Goal: Transaction & Acquisition: Purchase product/service

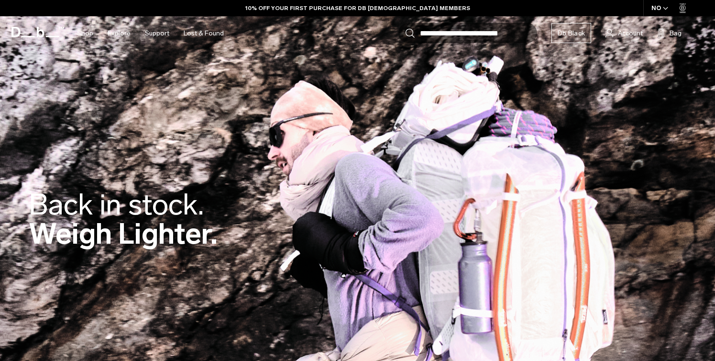
click at [467, 33] on input "Search for Bags, Luggage..." at bounding box center [478, 33] width 117 height 20
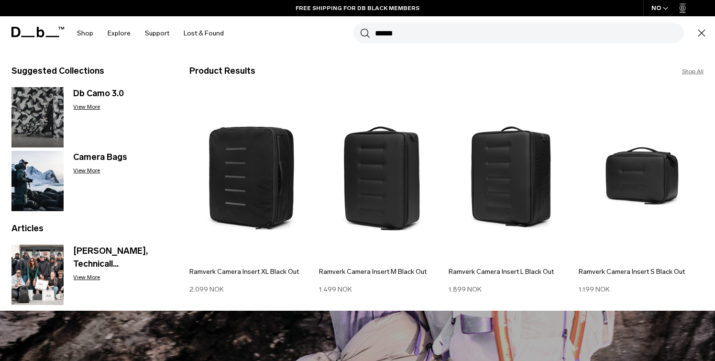
type input "******"
click at [360, 28] on button "Search" at bounding box center [365, 33] width 10 height 11
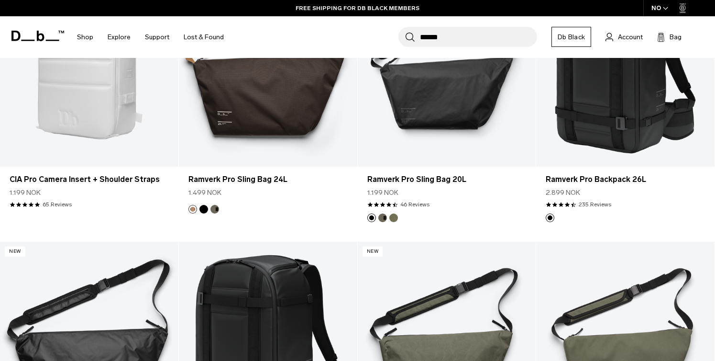
scroll to position [510, 0]
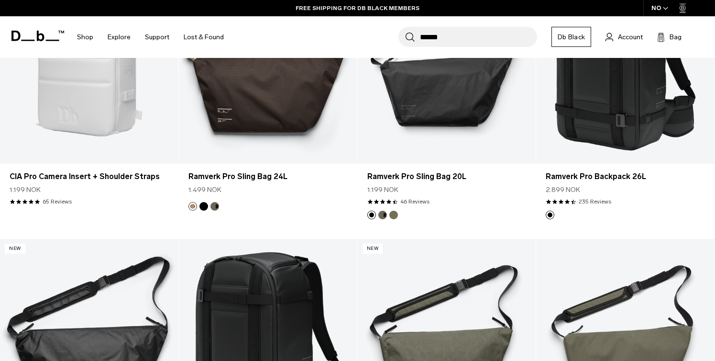
click at [477, 35] on input "******" at bounding box center [478, 37] width 117 height 20
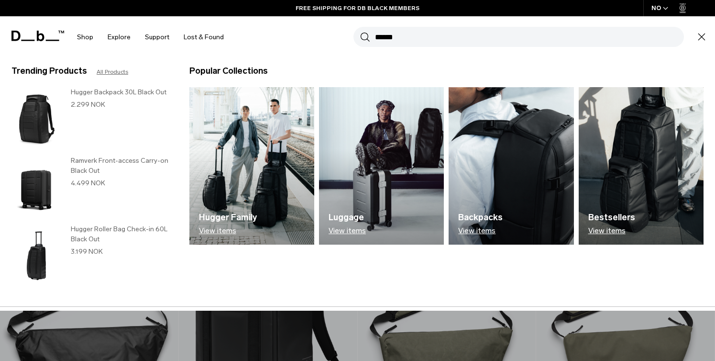
click at [477, 35] on input "******" at bounding box center [529, 37] width 309 height 20
click at [338, 58] on section "BUY NOW, PAY LATER WITH KLARNA 10% OFF YOUR FIRST PURCHASE FOR DB BLACK MEMBERS…" at bounding box center [357, 29] width 715 height 58
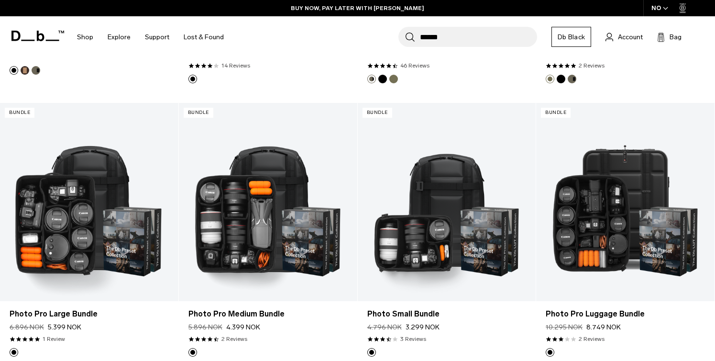
scroll to position [927, 0]
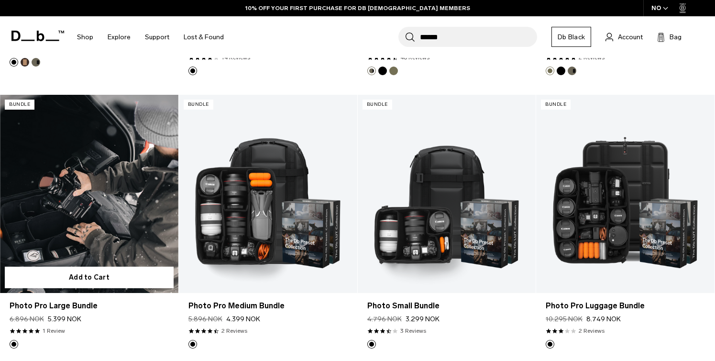
click at [105, 171] on link "Photo Pro Large Bundle" at bounding box center [89, 194] width 178 height 198
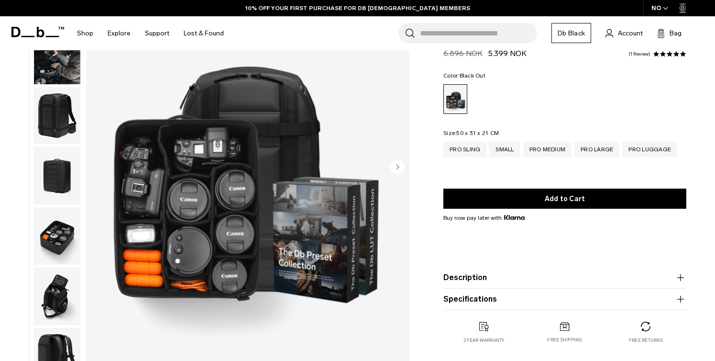
scroll to position [200, 0]
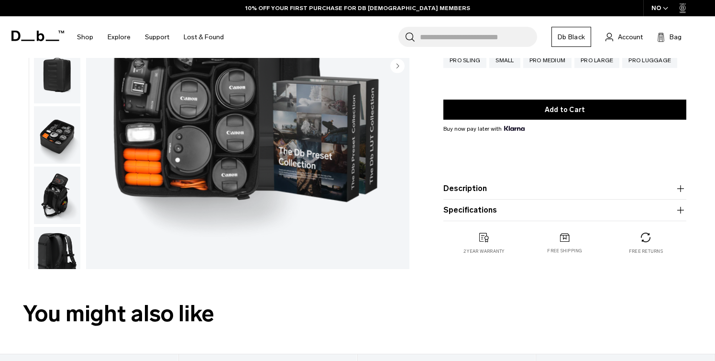
click at [458, 191] on button "Description" at bounding box center [565, 188] width 243 height 11
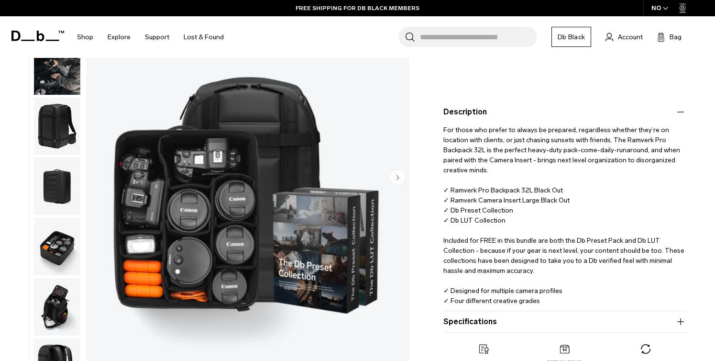
click at [65, 127] on img "button" at bounding box center [57, 125] width 46 height 57
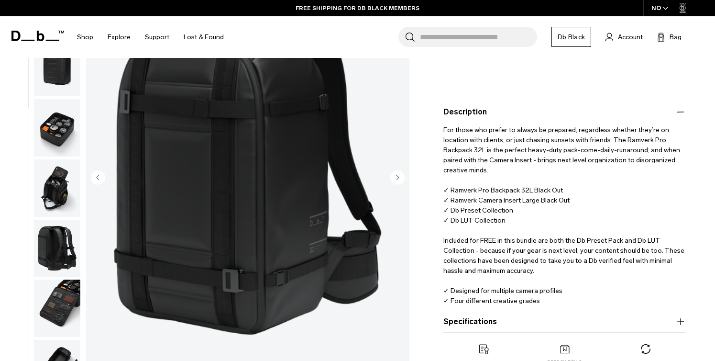
scroll to position [121, 0]
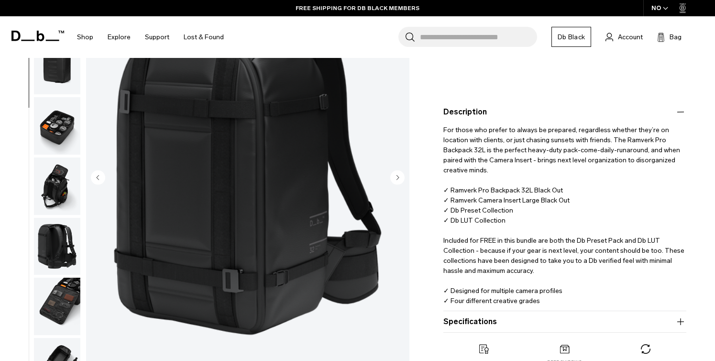
click at [57, 112] on img "button" at bounding box center [57, 125] width 46 height 57
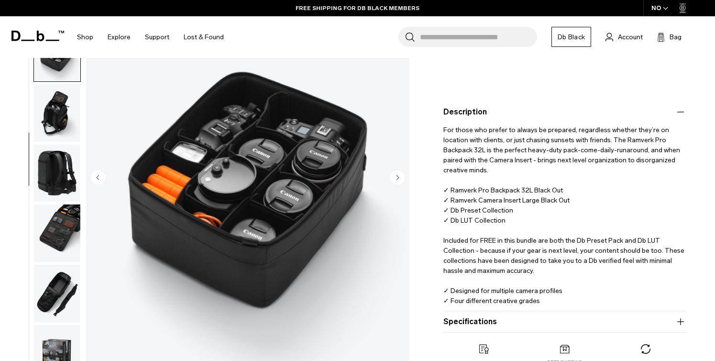
scroll to position [196, 0]
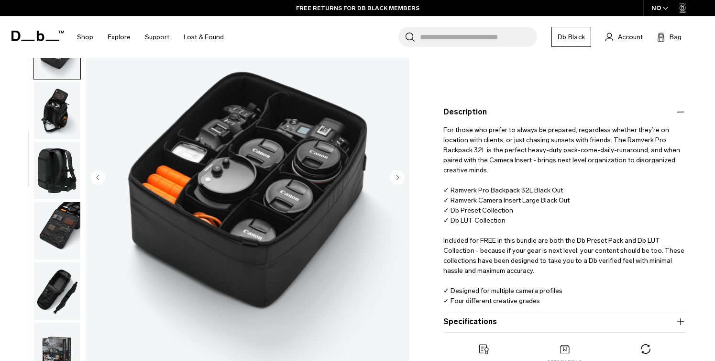
click at [56, 117] on img "button" at bounding box center [57, 110] width 46 height 57
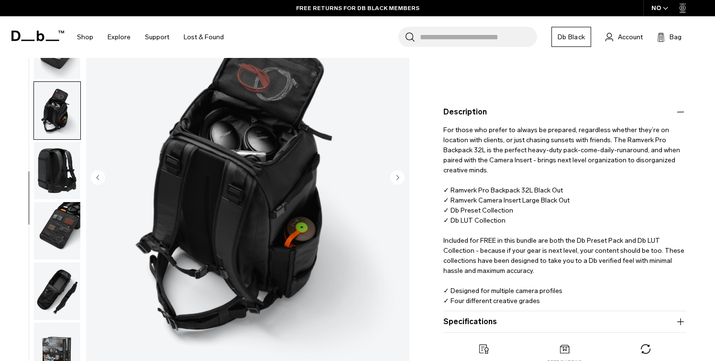
click at [53, 154] on img "button" at bounding box center [57, 170] width 46 height 57
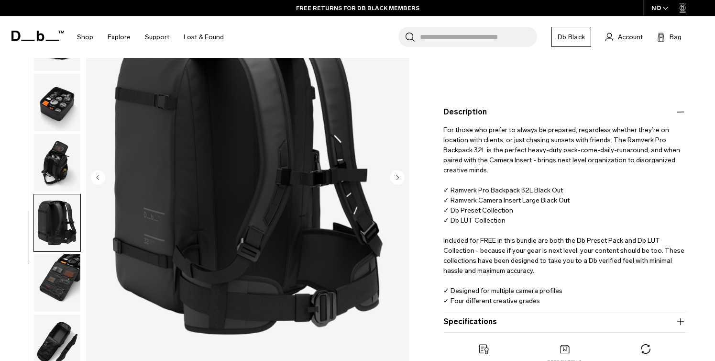
click at [56, 281] on img "button" at bounding box center [57, 282] width 46 height 57
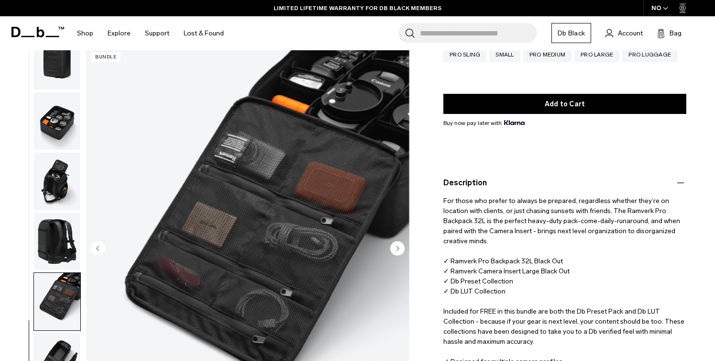
scroll to position [158, 0]
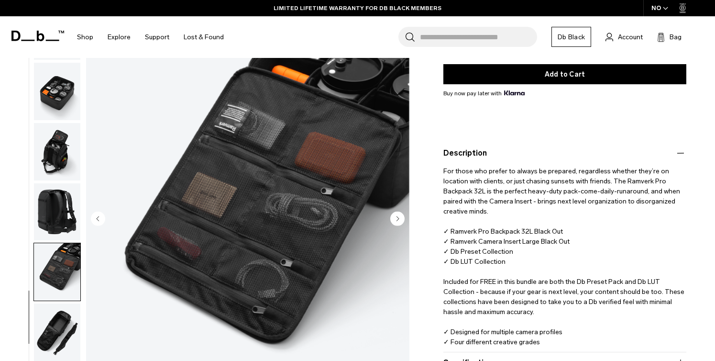
click at [65, 342] on img "button" at bounding box center [57, 331] width 46 height 57
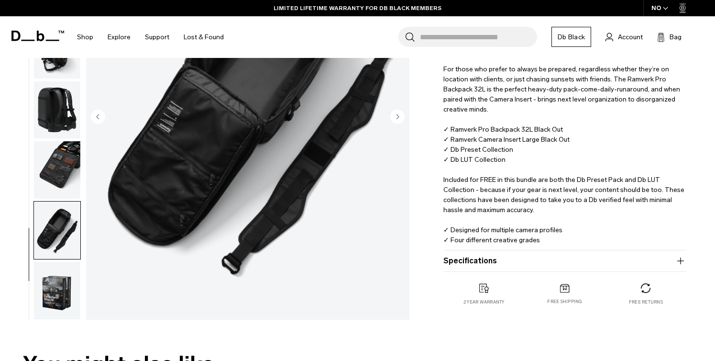
scroll to position [310, 0]
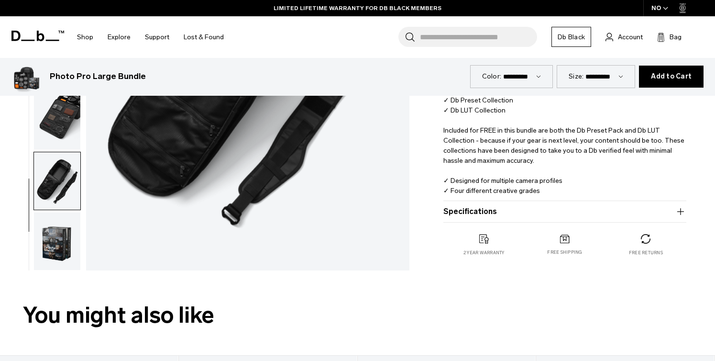
click at [60, 254] on img "button" at bounding box center [57, 240] width 46 height 57
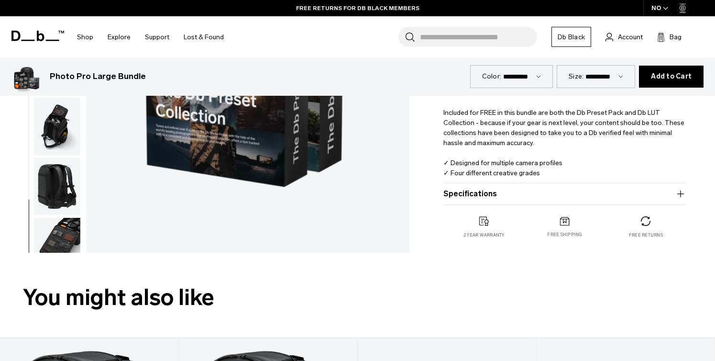
scroll to position [210, 0]
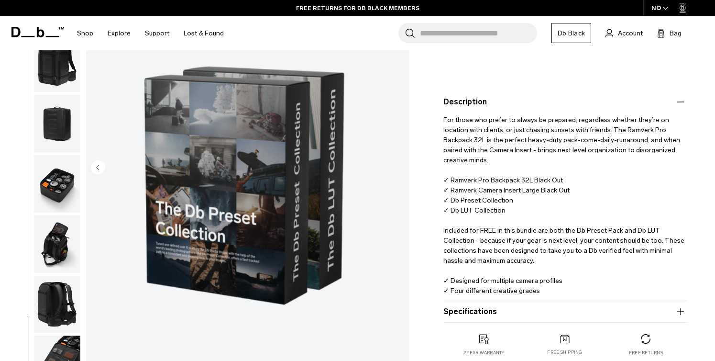
click at [463, 312] on button "Specifications" at bounding box center [565, 311] width 243 height 11
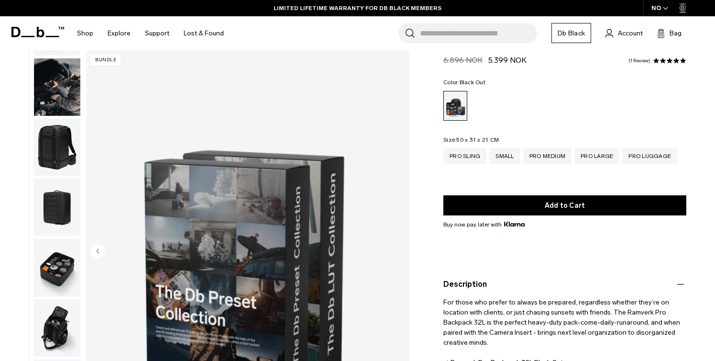
scroll to position [0, 0]
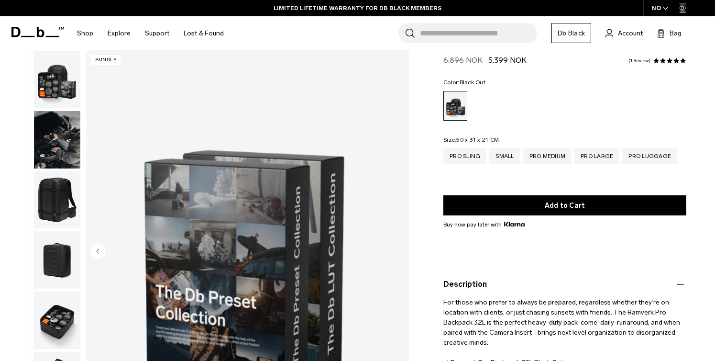
click at [64, 91] on img "button" at bounding box center [57, 79] width 46 height 57
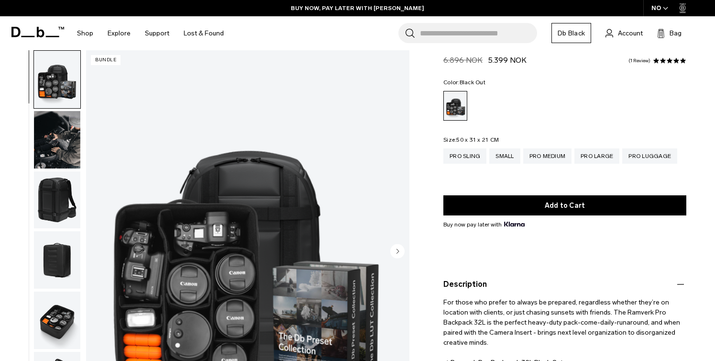
click at [67, 158] on img "button" at bounding box center [57, 139] width 46 height 57
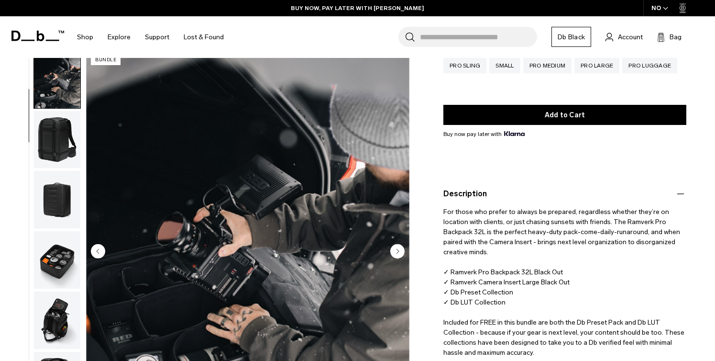
scroll to position [119, 0]
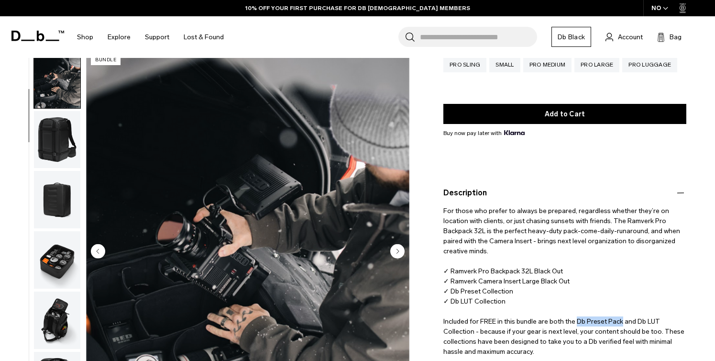
drag, startPoint x: 621, startPoint y: 311, endPoint x: 576, endPoint y: 311, distance: 45.0
click at [576, 311] on p "For those who prefer to always be prepared, regardless whether they’re on locat…" at bounding box center [565, 298] width 243 height 198
copy p "Db Preset Pack"
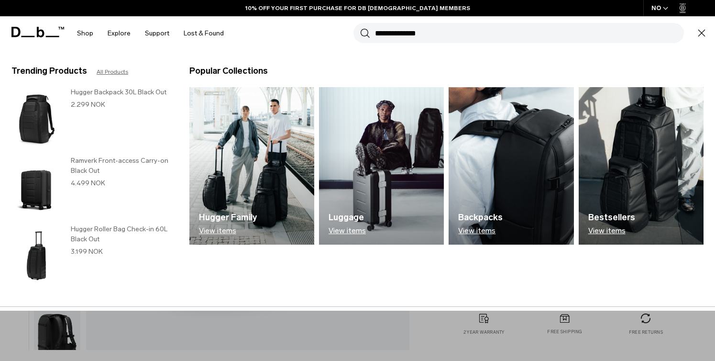
type input "**********"
click at [360, 28] on button "Search" at bounding box center [365, 33] width 10 height 11
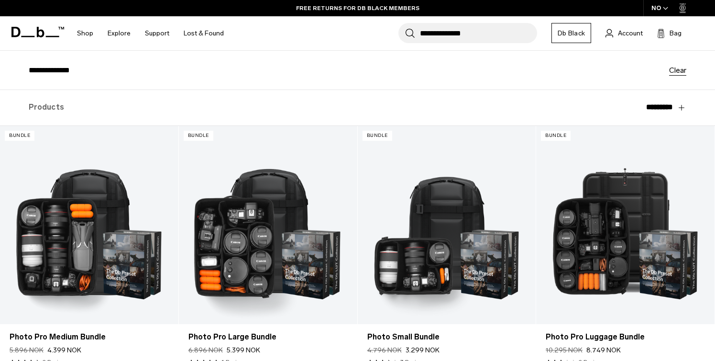
scroll to position [133, 0]
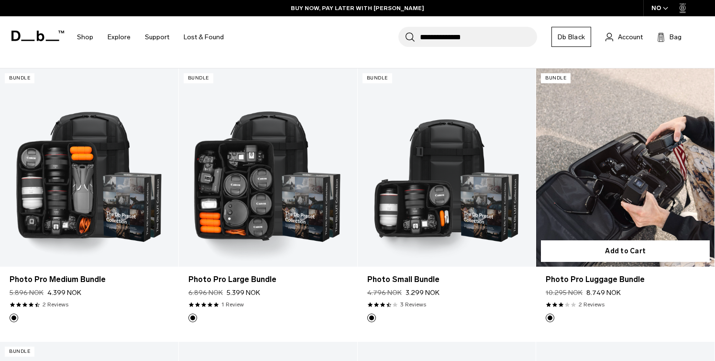
click at [597, 178] on link "Photo Pro Luggage Bundle" at bounding box center [625, 167] width 178 height 198
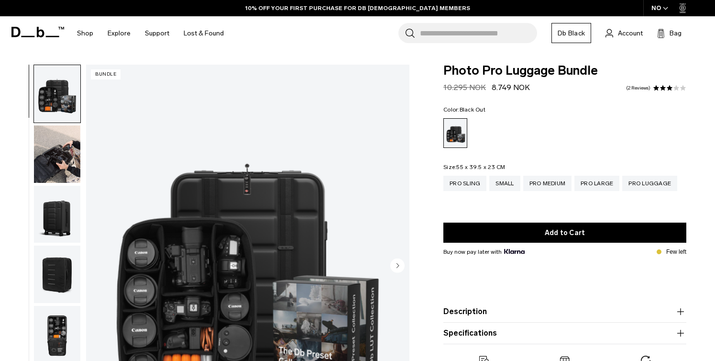
click at [50, 168] on img "button" at bounding box center [57, 153] width 46 height 57
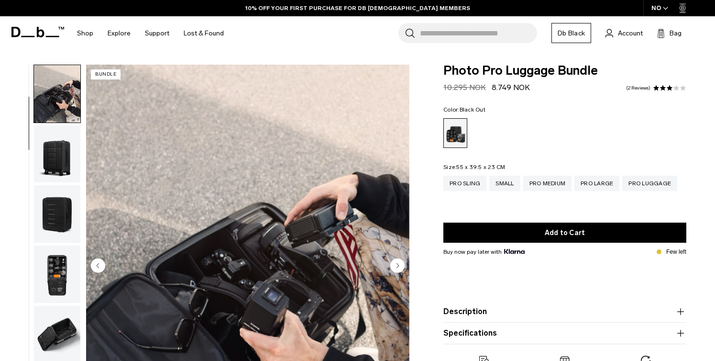
click at [55, 146] on img "button" at bounding box center [57, 153] width 46 height 57
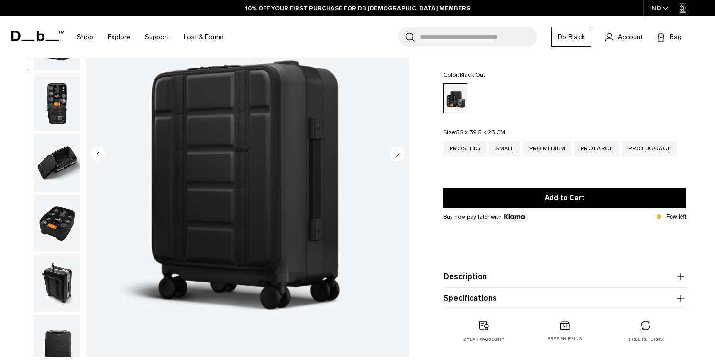
scroll to position [41, 0]
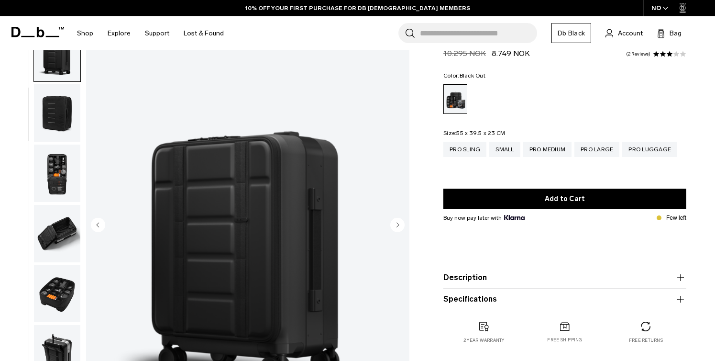
click at [67, 183] on img "button" at bounding box center [57, 172] width 46 height 57
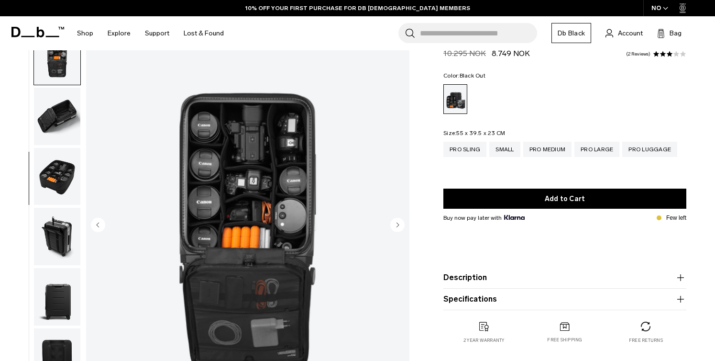
scroll to position [241, 0]
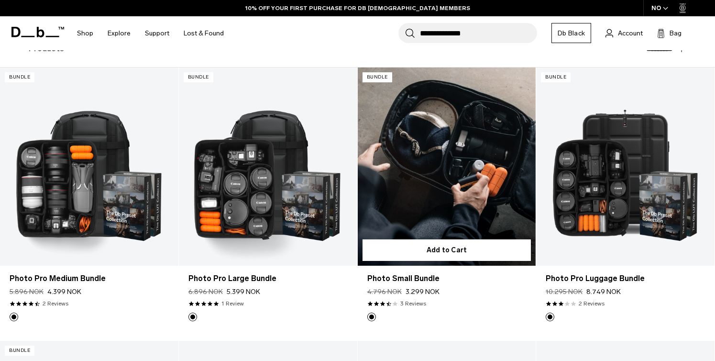
scroll to position [133, 0]
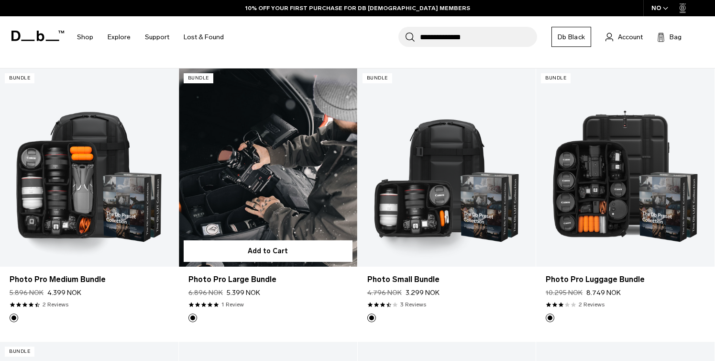
click at [278, 195] on link "Photo Pro Large Bundle" at bounding box center [268, 167] width 178 height 198
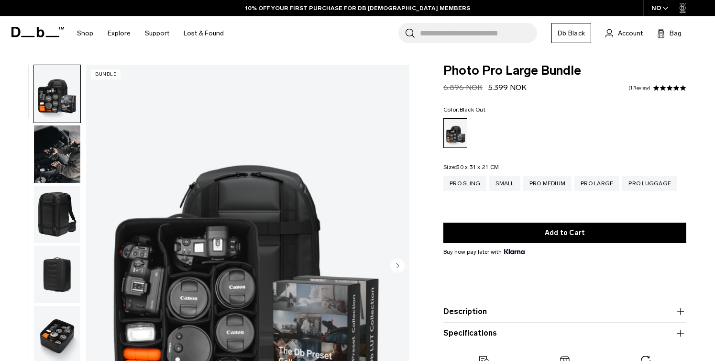
click at [75, 197] on img "button" at bounding box center [57, 214] width 46 height 57
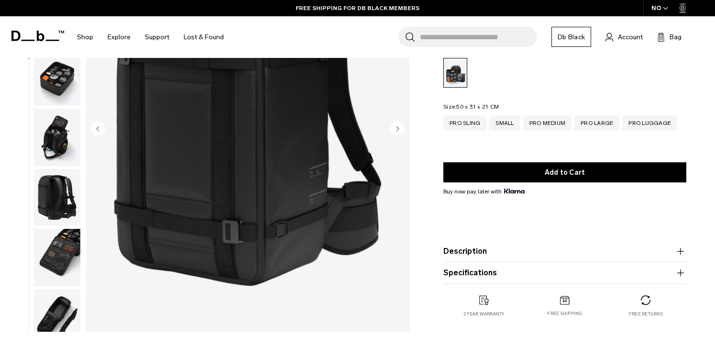
scroll to position [139, 0]
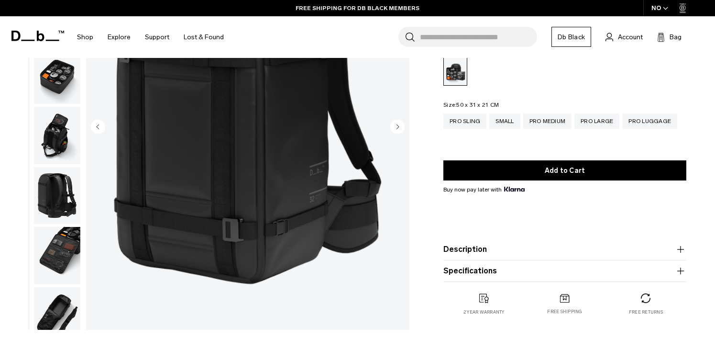
click at [461, 247] on button "Description" at bounding box center [565, 249] width 243 height 11
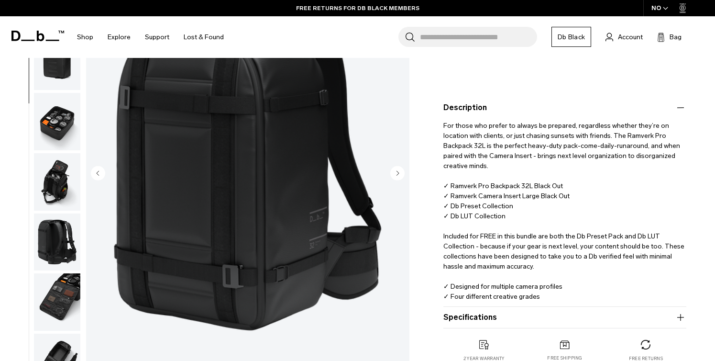
scroll to position [208, 0]
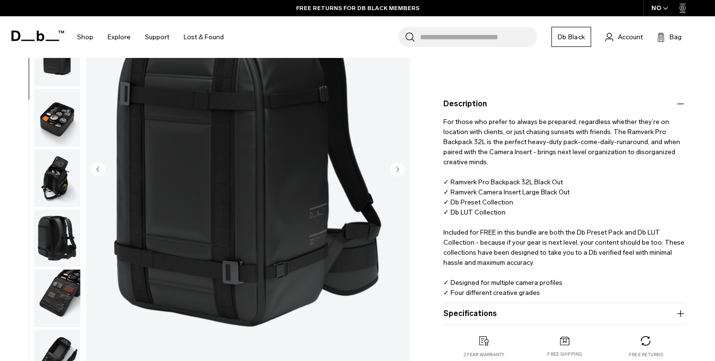
click at [463, 317] on button "Specifications" at bounding box center [565, 313] width 243 height 11
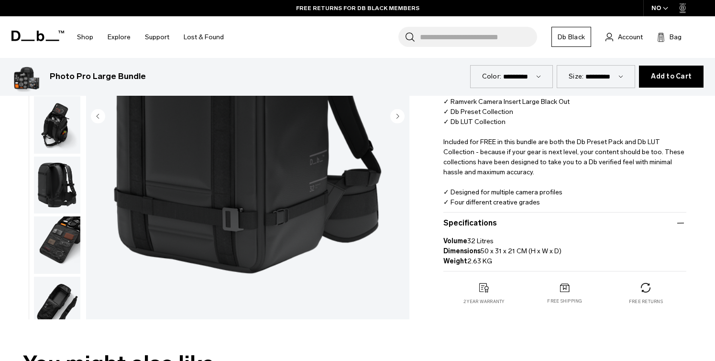
scroll to position [314, 0]
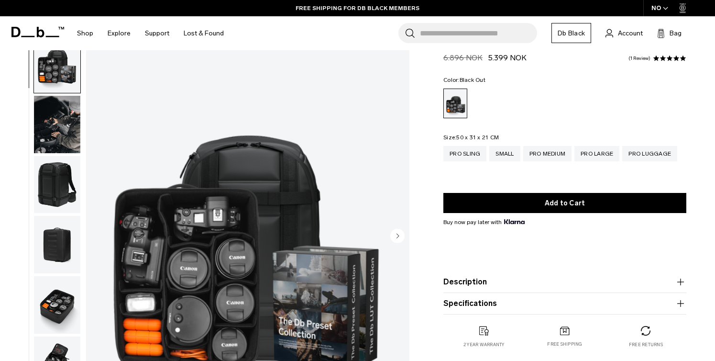
scroll to position [40, 0]
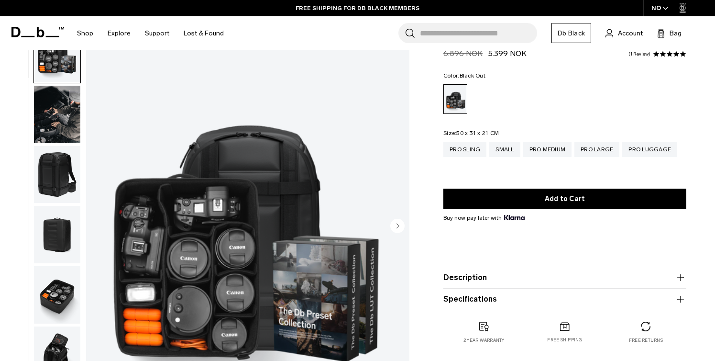
click at [62, 119] on img "button" at bounding box center [57, 114] width 46 height 57
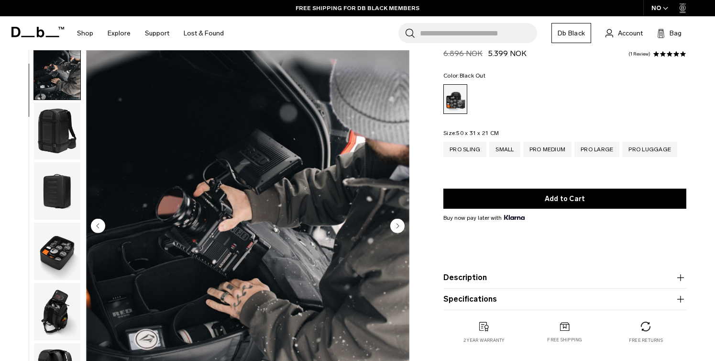
scroll to position [60, 0]
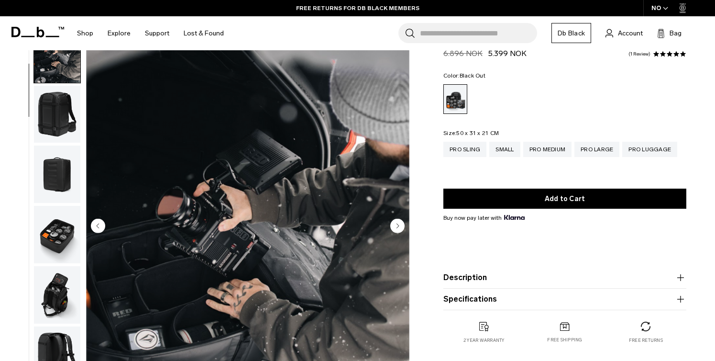
click at [59, 126] on img "button" at bounding box center [57, 114] width 46 height 57
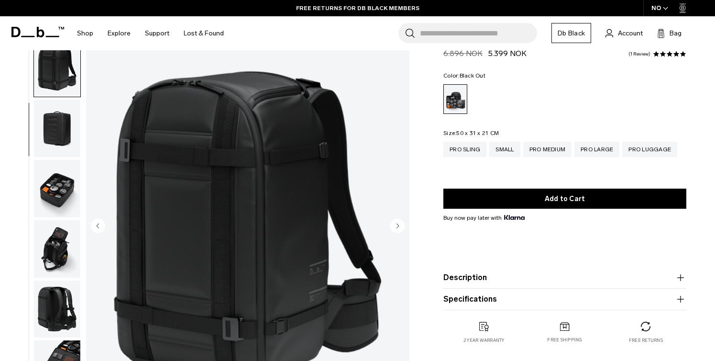
scroll to position [121, 0]
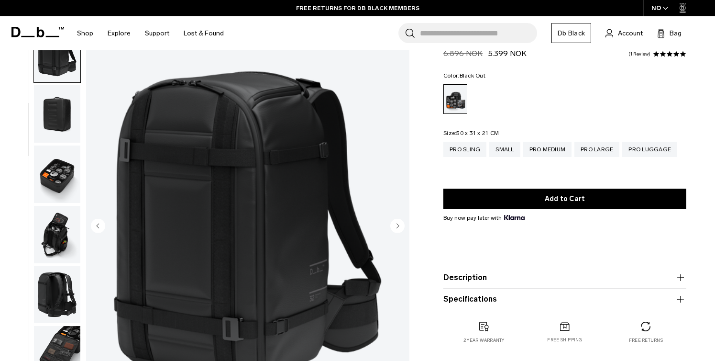
click at [59, 126] on img "button" at bounding box center [57, 113] width 46 height 57
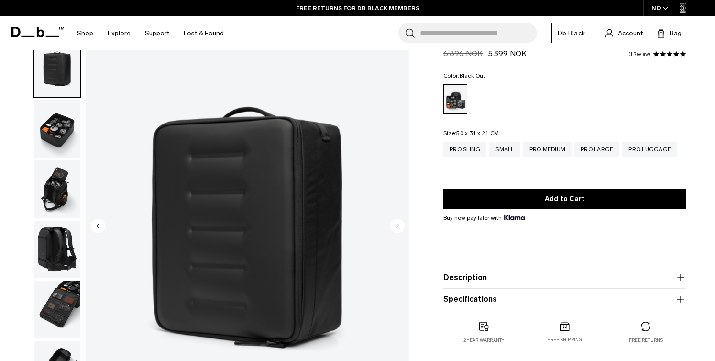
scroll to position [180, 0]
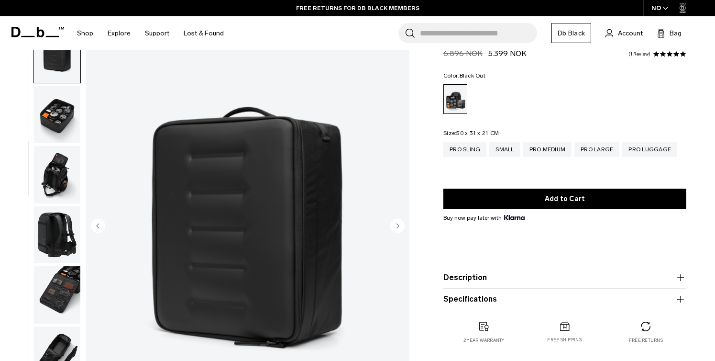
click at [59, 126] on img "button" at bounding box center [57, 114] width 46 height 57
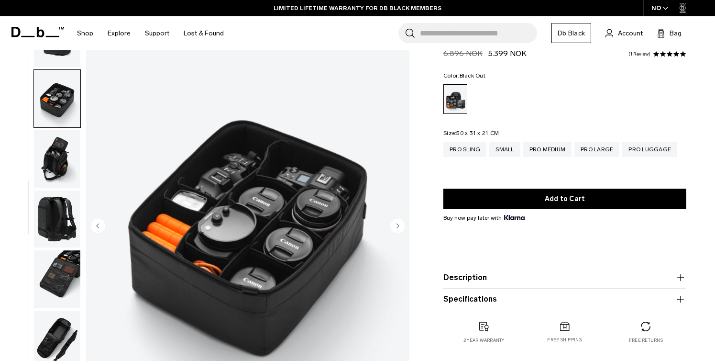
click at [58, 144] on img "button" at bounding box center [57, 158] width 46 height 57
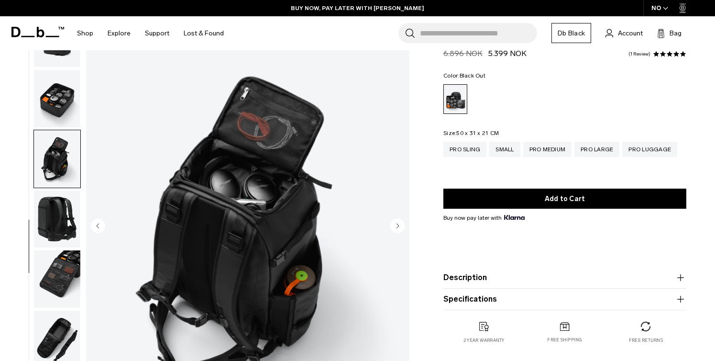
click at [55, 148] on img "button" at bounding box center [57, 158] width 46 height 57
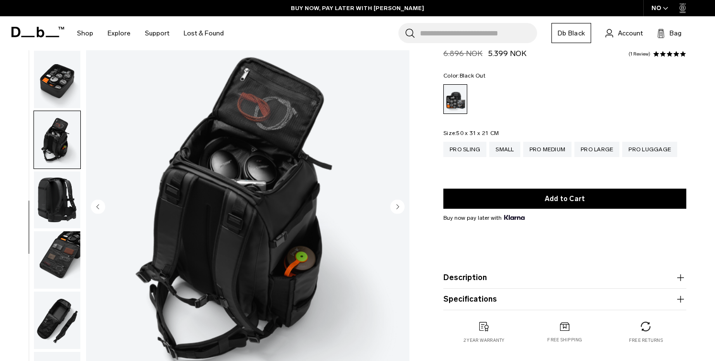
scroll to position [71, 0]
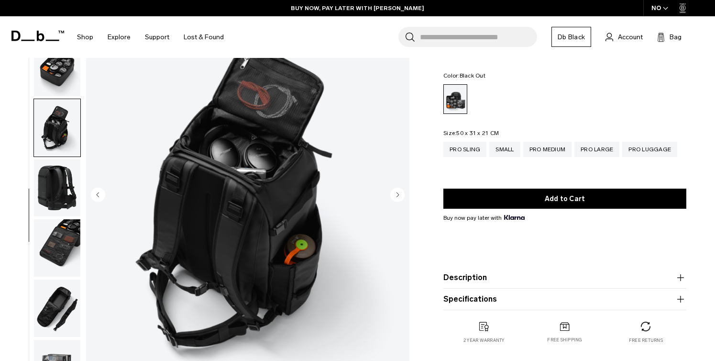
click at [56, 184] on img "button" at bounding box center [57, 187] width 46 height 57
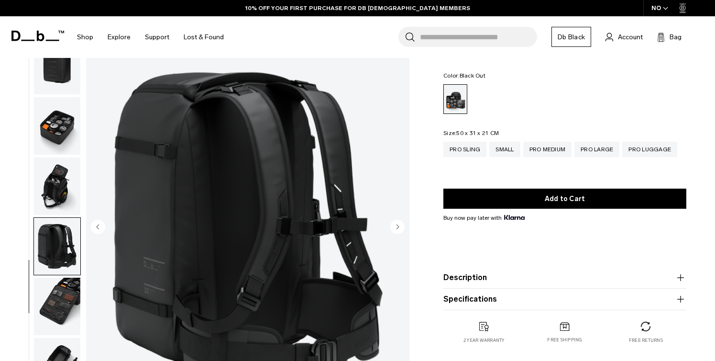
scroll to position [38, 0]
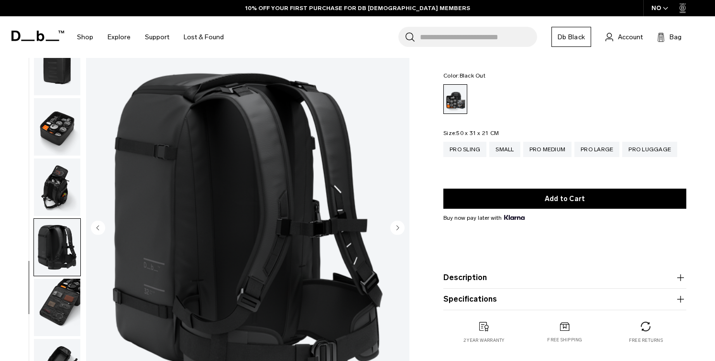
click at [400, 209] on img "7 / 10" at bounding box center [247, 229] width 323 height 404
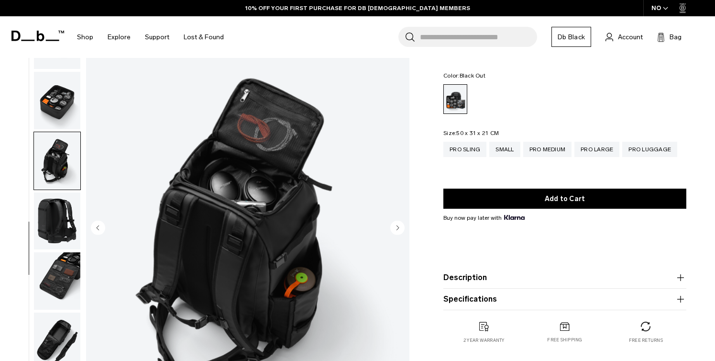
click at [398, 231] on circle "Next slide" at bounding box center [397, 228] width 14 height 14
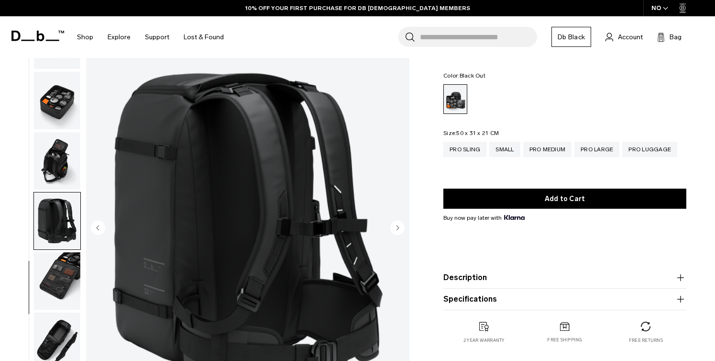
click at [398, 231] on circle "Next slide" at bounding box center [397, 228] width 14 height 14
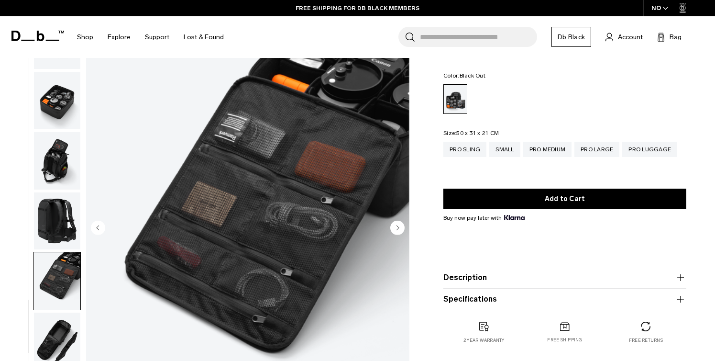
click at [398, 231] on circle "Next slide" at bounding box center [397, 228] width 14 height 14
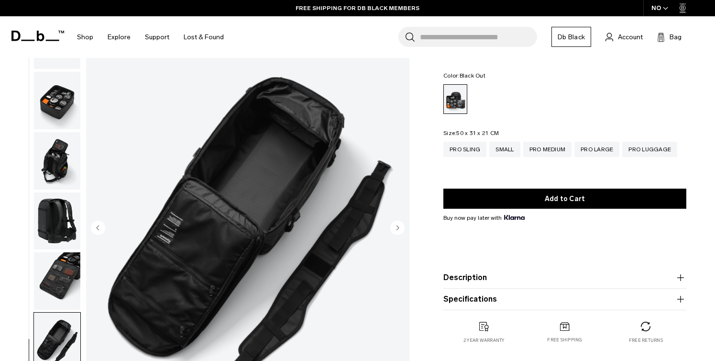
click at [398, 229] on circle "Next slide" at bounding box center [397, 228] width 14 height 14
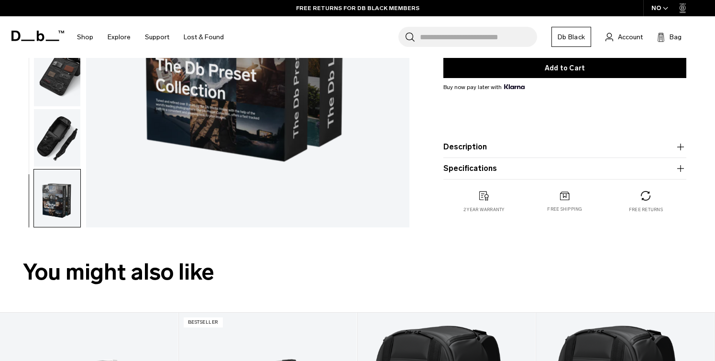
scroll to position [269, 0]
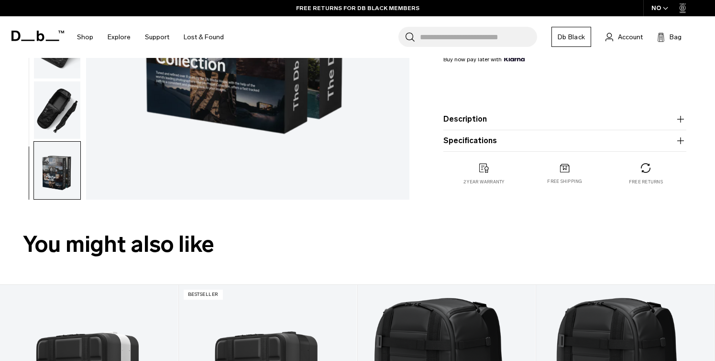
click at [478, 145] on button "Specifications" at bounding box center [565, 140] width 243 height 11
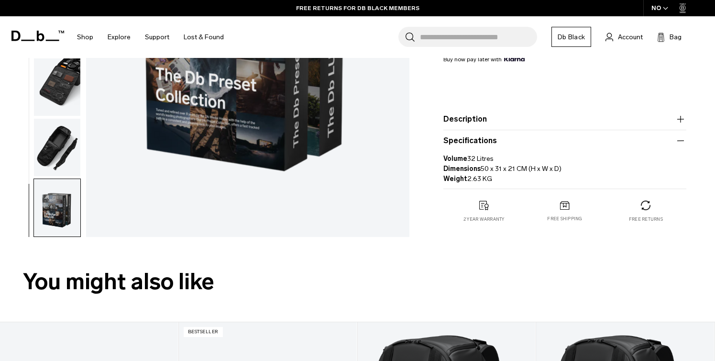
scroll to position [217, 0]
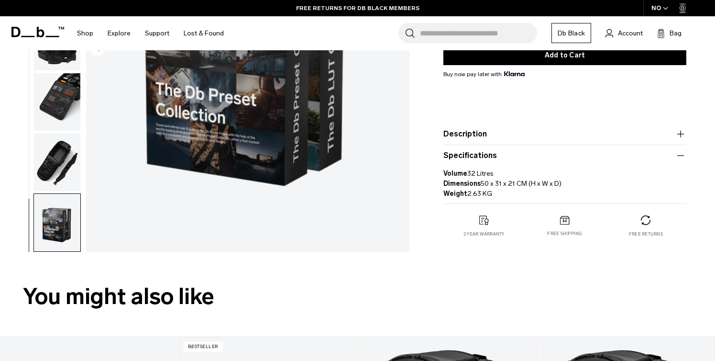
click at [461, 134] on button "Description" at bounding box center [565, 133] width 243 height 11
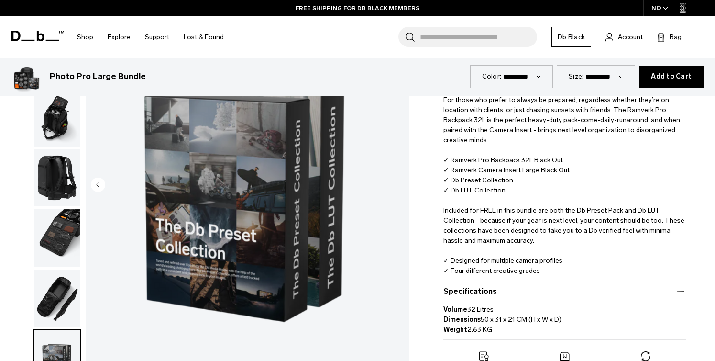
scroll to position [232, 0]
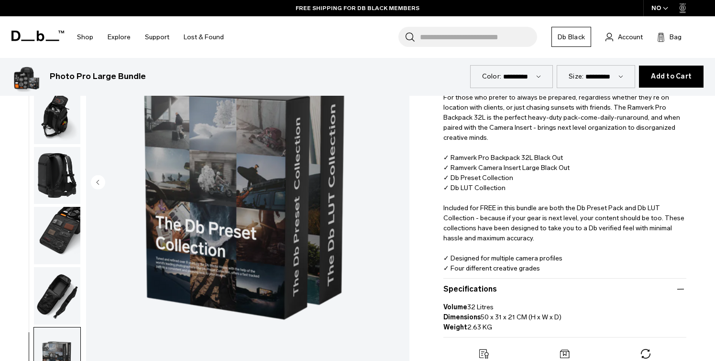
click at [589, 82] on div "**********" at bounding box center [596, 76] width 78 height 22
click at [600, 73] on select "**********" at bounding box center [605, 76] width 38 height 8
select select "**********"
click at [586, 72] on select "**********" at bounding box center [605, 76] width 38 height 8
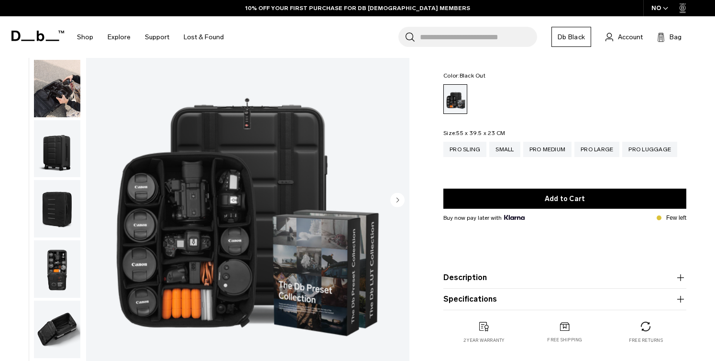
scroll to position [62, 0]
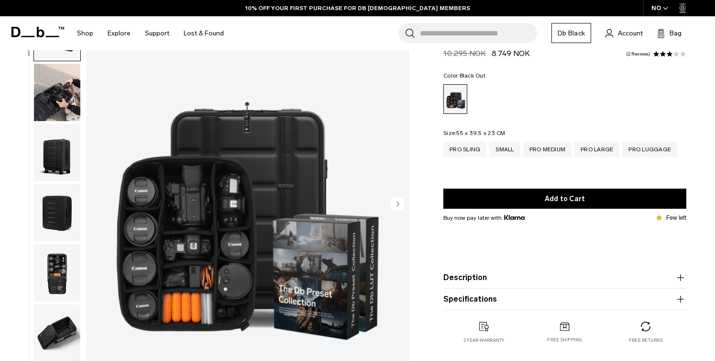
click at [397, 205] on icon "Next slide" at bounding box center [397, 204] width 14 height 14
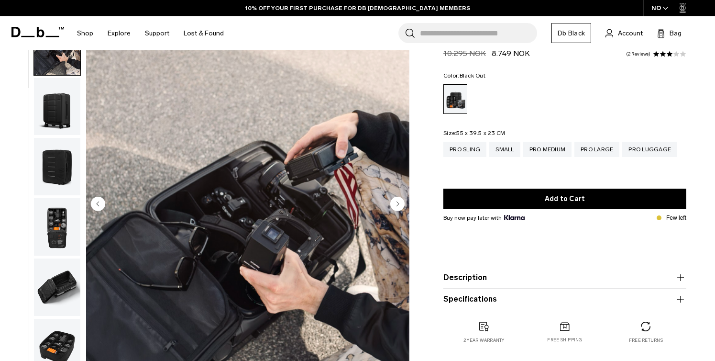
scroll to position [60, 0]
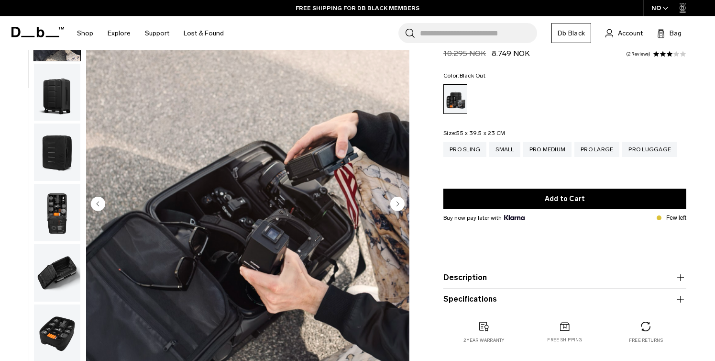
click at [398, 205] on icon "Next slide" at bounding box center [398, 203] width 2 height 4
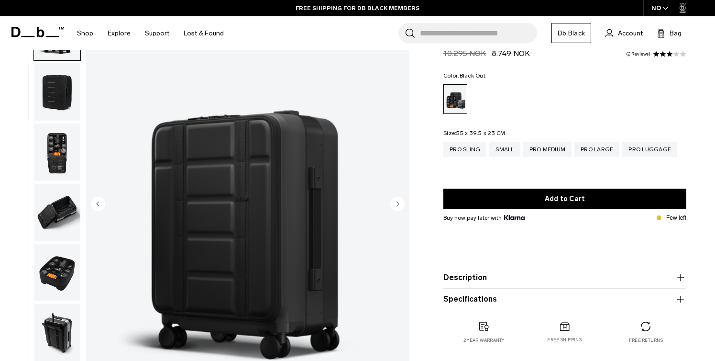
click at [398, 205] on icon "Next slide" at bounding box center [398, 203] width 2 height 4
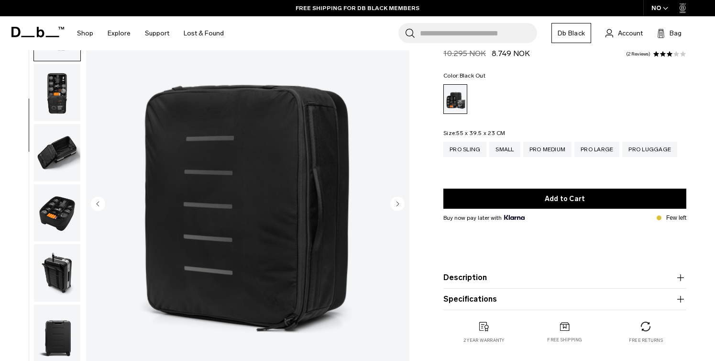
click at [398, 205] on icon "Next slide" at bounding box center [398, 203] width 2 height 4
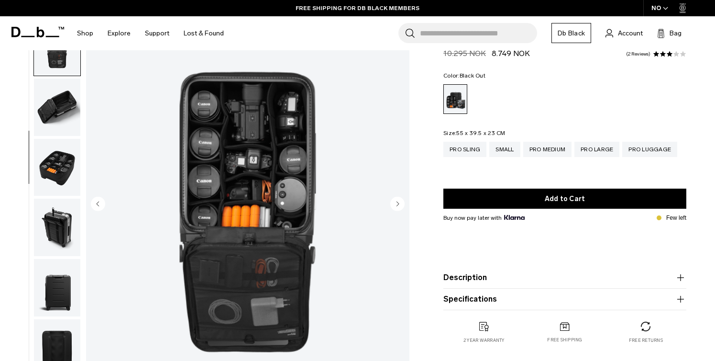
scroll to position [241, 0]
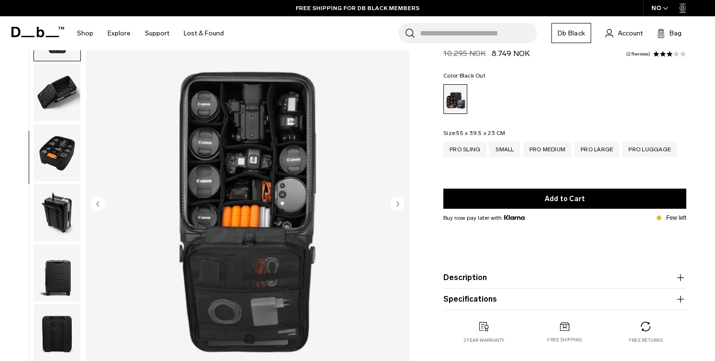
click at [398, 205] on icon "Next slide" at bounding box center [398, 203] width 2 height 4
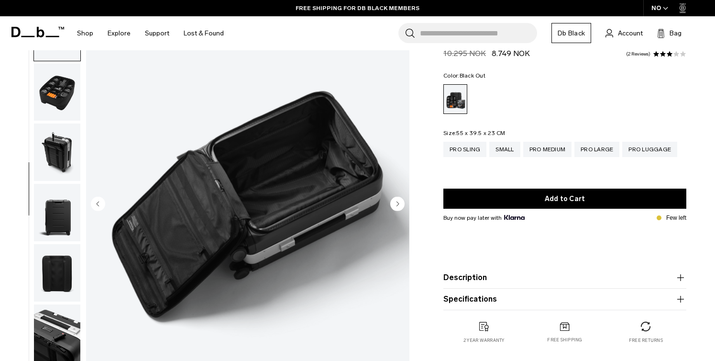
click at [398, 205] on icon "Next slide" at bounding box center [398, 203] width 2 height 4
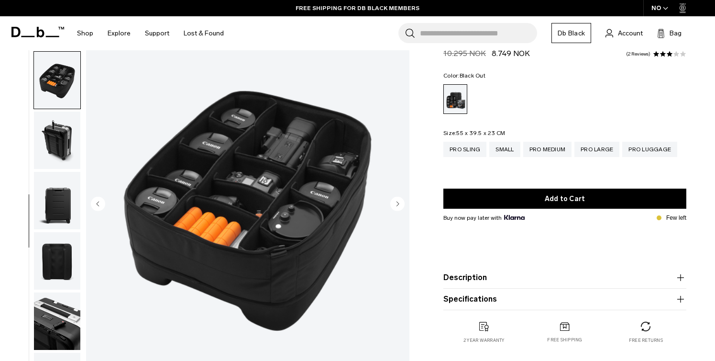
scroll to position [316, 0]
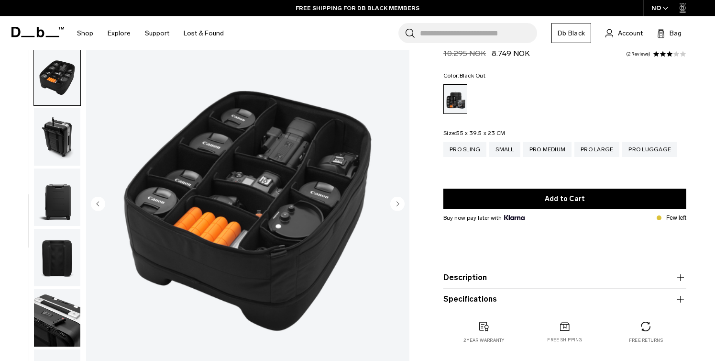
click at [398, 205] on icon "Next slide" at bounding box center [398, 203] width 2 height 4
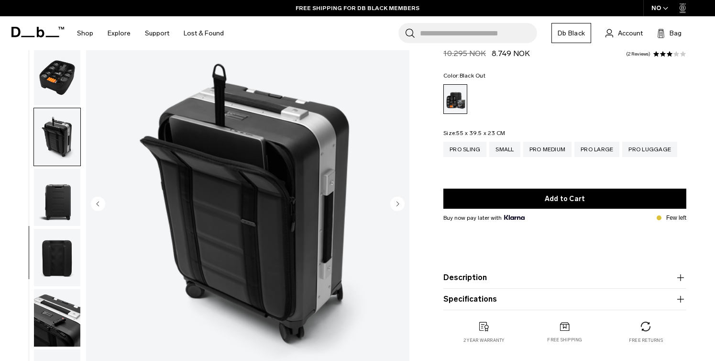
click at [398, 205] on icon "Next slide" at bounding box center [398, 203] width 2 height 4
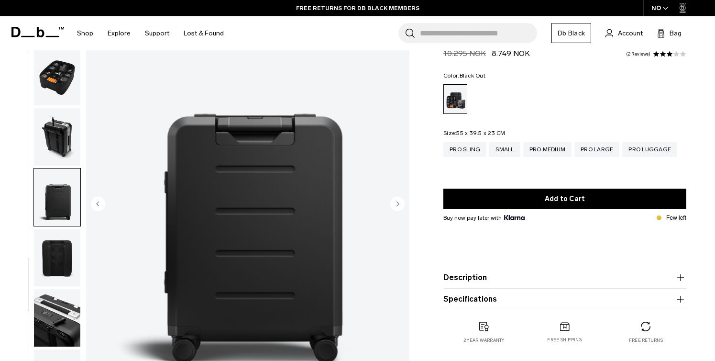
click at [398, 205] on icon "Next slide" at bounding box center [398, 203] width 2 height 4
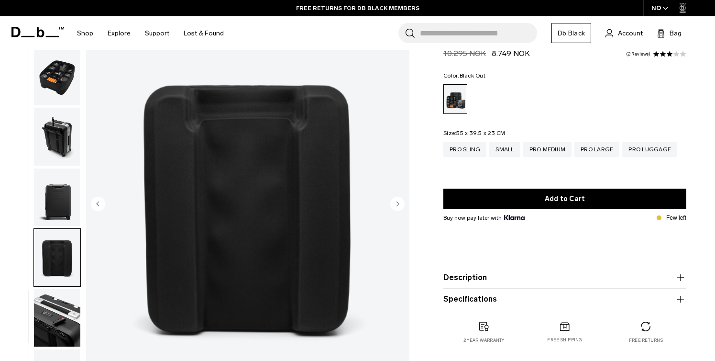
click at [398, 205] on icon "Next slide" at bounding box center [398, 203] width 2 height 4
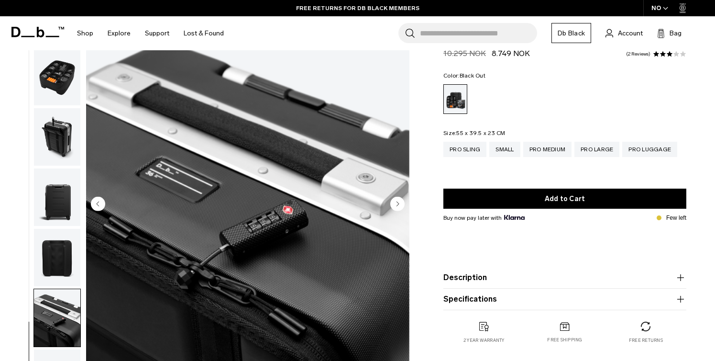
click at [398, 205] on icon "Next slide" at bounding box center [398, 203] width 2 height 4
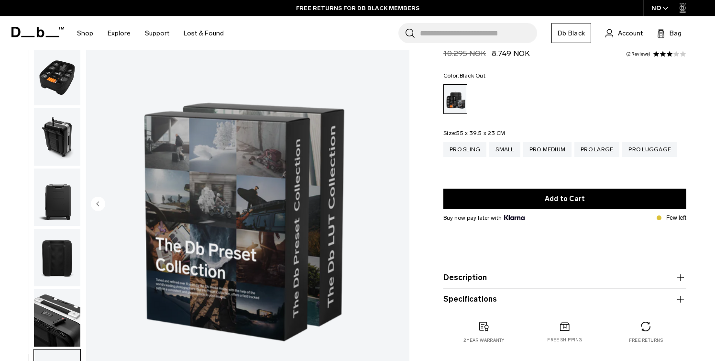
click at [398, 205] on img "12 / 12" at bounding box center [247, 205] width 323 height 404
